Goal: Information Seeking & Learning: Understand process/instructions

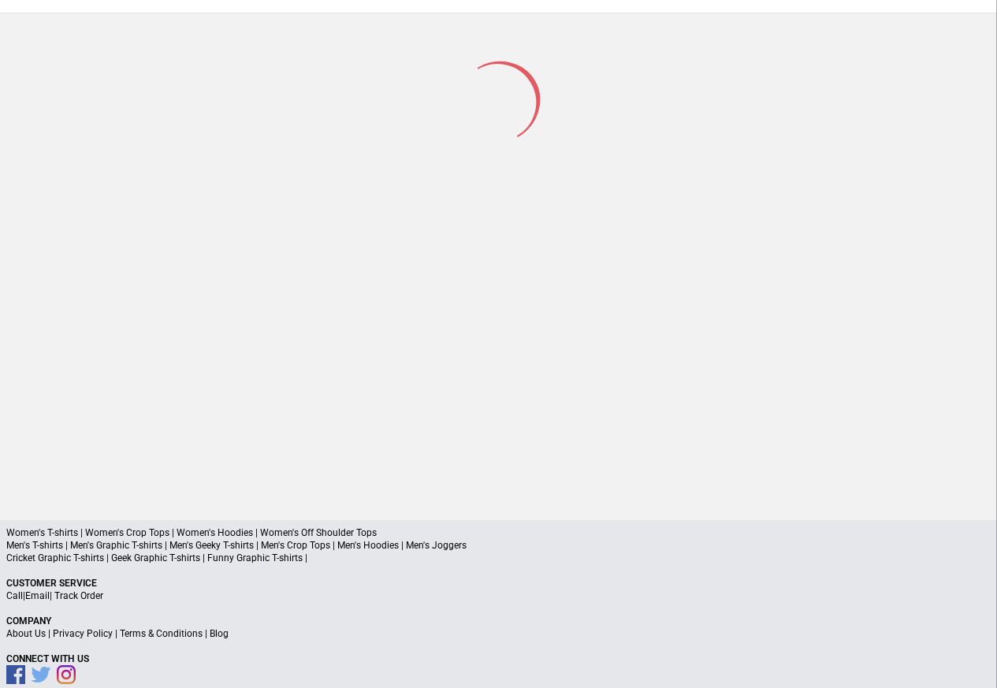
scroll to position [207, 0]
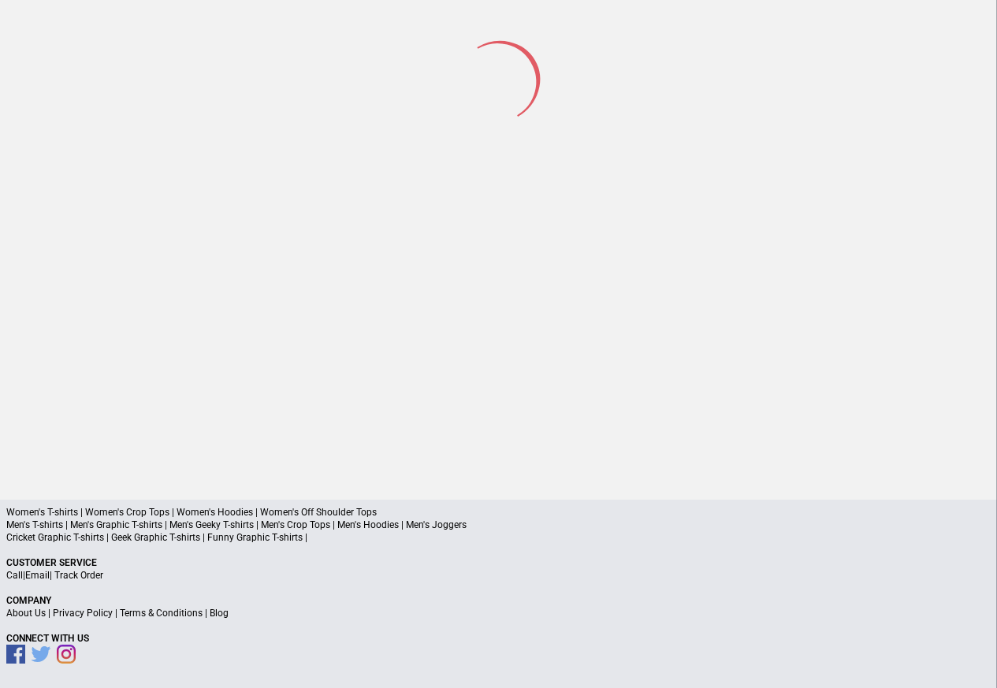
click at [180, 239] on div at bounding box center [499, 234] width 748 height 482
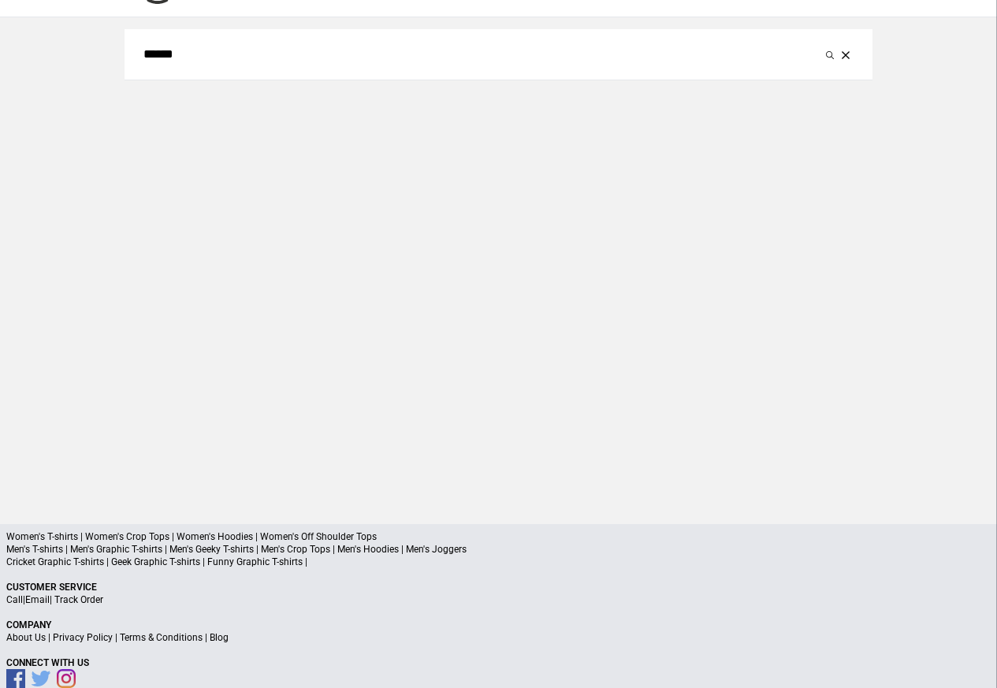
scroll to position [75, 0]
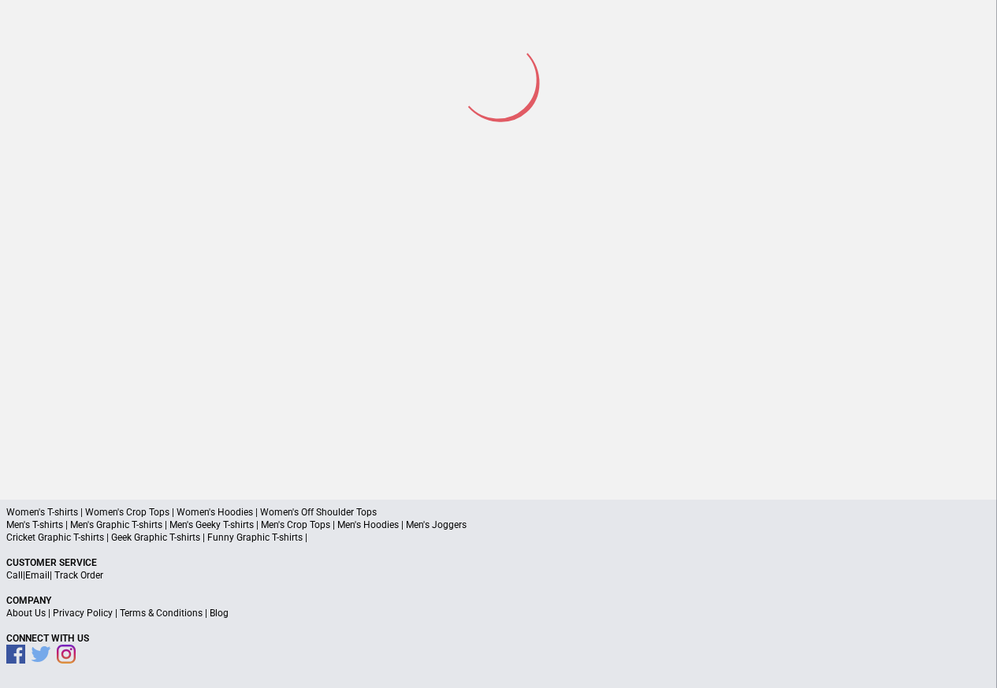
scroll to position [73, 0]
